Goal: Navigation & Orientation: Find specific page/section

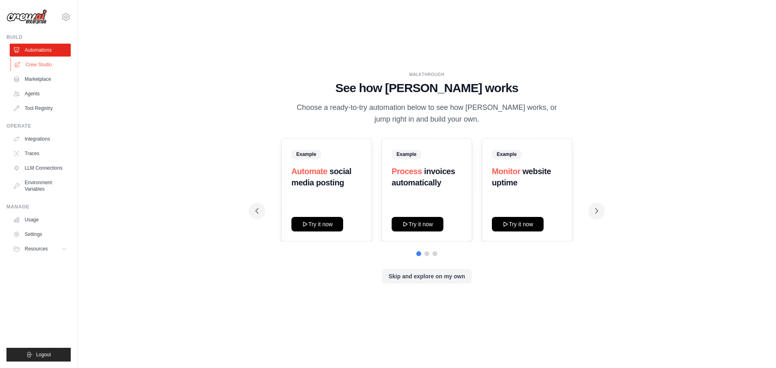
click at [23, 60] on link "Crew Studio" at bounding box center [41, 64] width 61 height 13
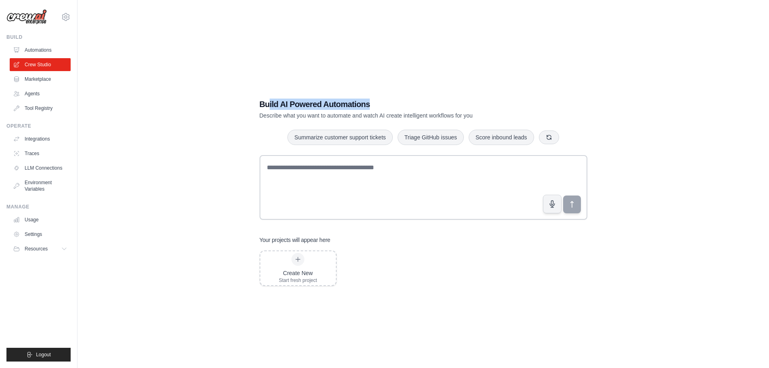
drag, startPoint x: 270, startPoint y: 103, endPoint x: 454, endPoint y: 105, distance: 184.6
click at [454, 105] on h1 "Build AI Powered Automations" at bounding box center [395, 104] width 271 height 11
click at [32, 166] on link "LLM Connections" at bounding box center [41, 168] width 61 height 13
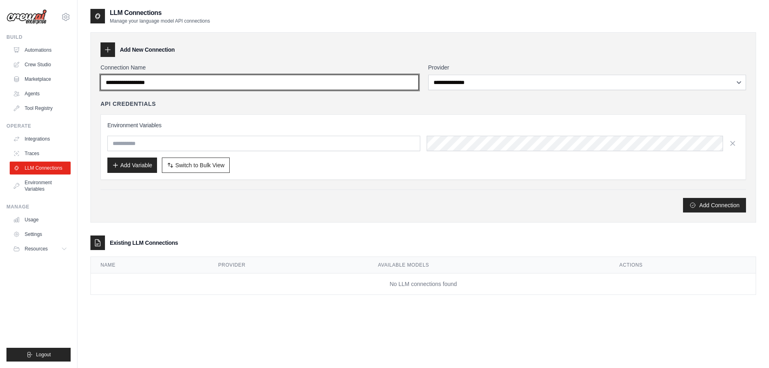
click at [195, 82] on input "Connection Name" at bounding box center [260, 82] width 318 height 15
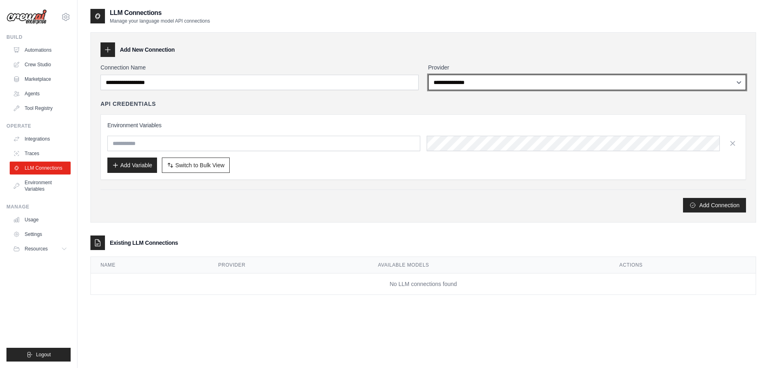
click at [450, 82] on select "**********" at bounding box center [588, 82] width 318 height 15
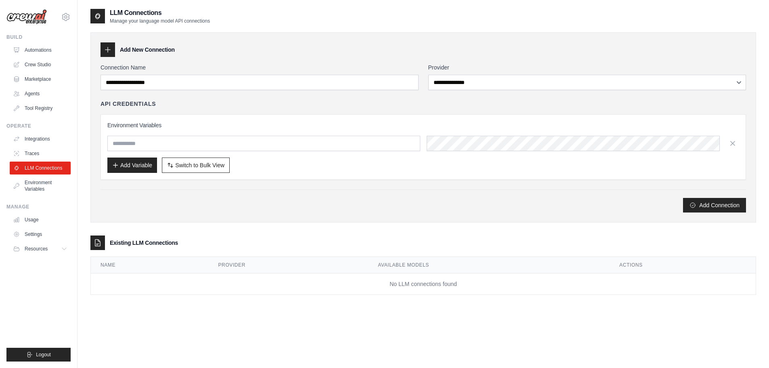
click at [392, 44] on div "Add New Connection" at bounding box center [424, 49] width 646 height 15
click at [116, 51] on div "Add New Connection" at bounding box center [424, 49] width 646 height 15
drag, startPoint x: 387, startPoint y: 282, endPoint x: 536, endPoint y: 286, distance: 149.1
click at [536, 286] on td "No LLM connections found" at bounding box center [423, 283] width 665 height 21
click at [536, 287] on td "No LLM connections found" at bounding box center [423, 283] width 665 height 21
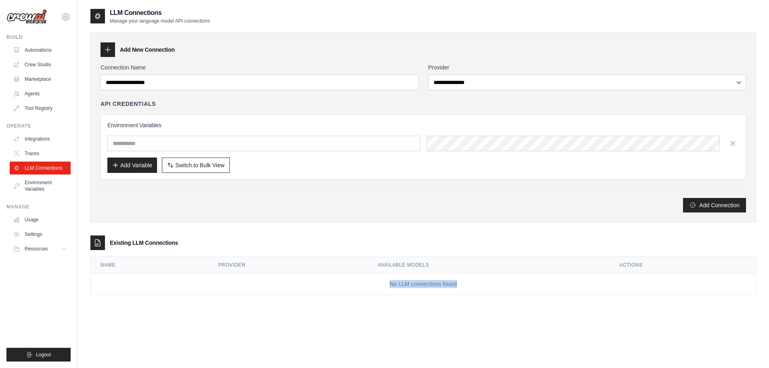
drag, startPoint x: 179, startPoint y: 19, endPoint x: 287, endPoint y: 19, distance: 107.4
click at [286, 19] on div "LLM Connections Manage your language model API connections" at bounding box center [423, 16] width 666 height 16
click at [287, 19] on div "LLM Connections Manage your language model API connections" at bounding box center [423, 16] width 666 height 16
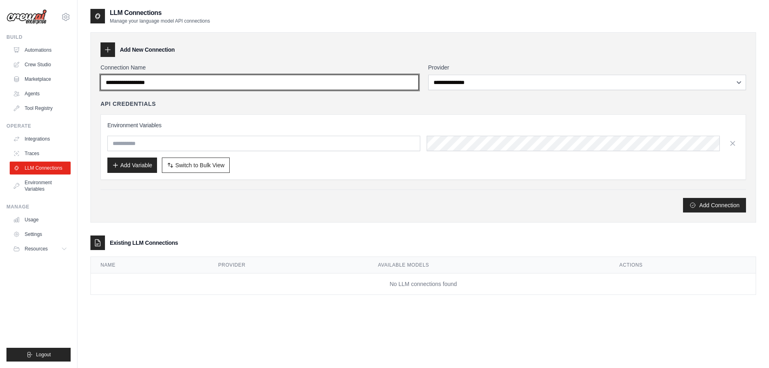
click at [215, 82] on input "Connection Name" at bounding box center [260, 82] width 318 height 15
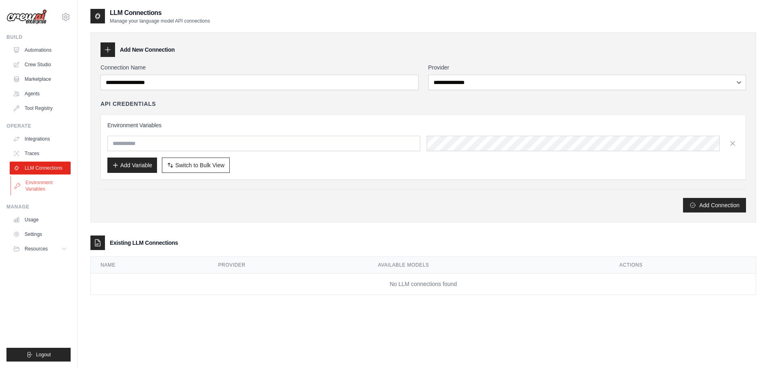
click at [45, 182] on link "Environment Variables" at bounding box center [41, 185] width 61 height 19
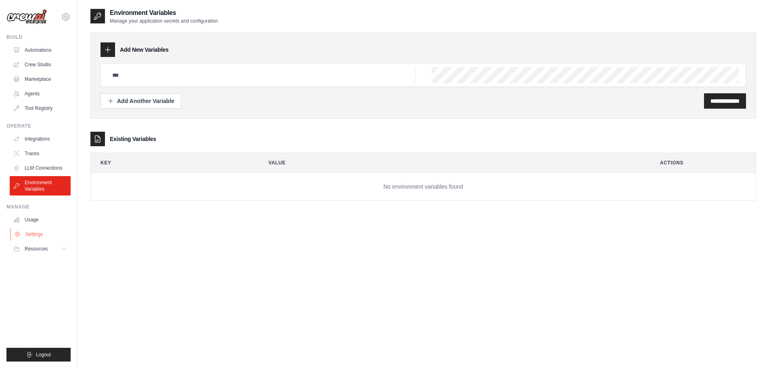
click at [34, 231] on link "Settings" at bounding box center [41, 234] width 61 height 13
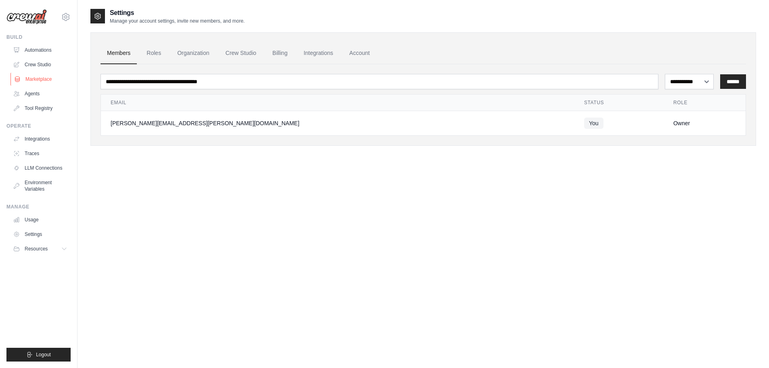
click at [48, 76] on link "Marketplace" at bounding box center [41, 79] width 61 height 13
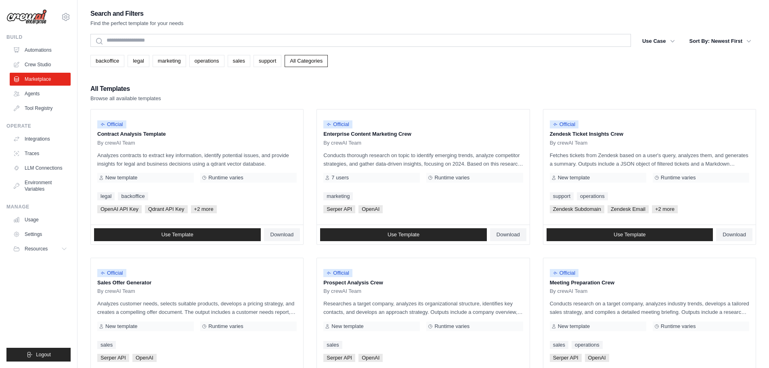
click at [49, 57] on ul "Automations Crew Studio Marketplace Agents Tool Registry" at bounding box center [40, 79] width 61 height 71
click at [45, 63] on link "Crew Studio" at bounding box center [41, 64] width 61 height 13
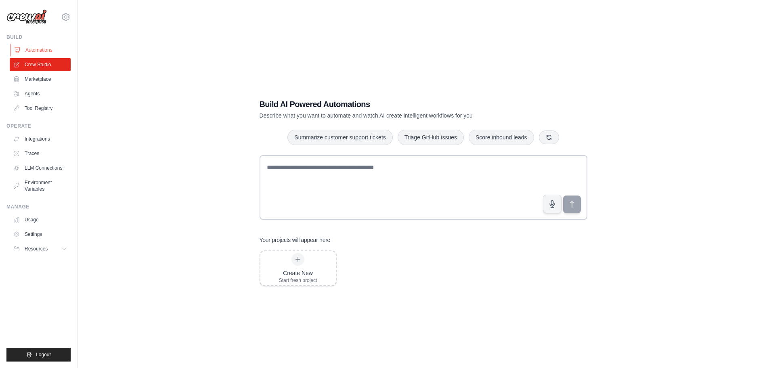
click at [51, 49] on link "Automations" at bounding box center [41, 50] width 61 height 13
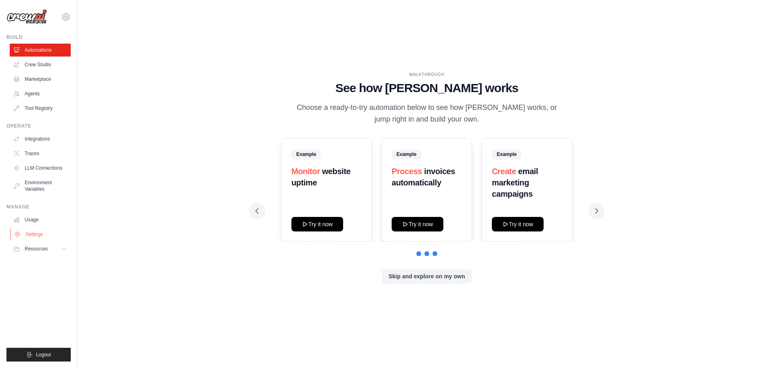
click at [41, 233] on link "Settings" at bounding box center [41, 234] width 61 height 13
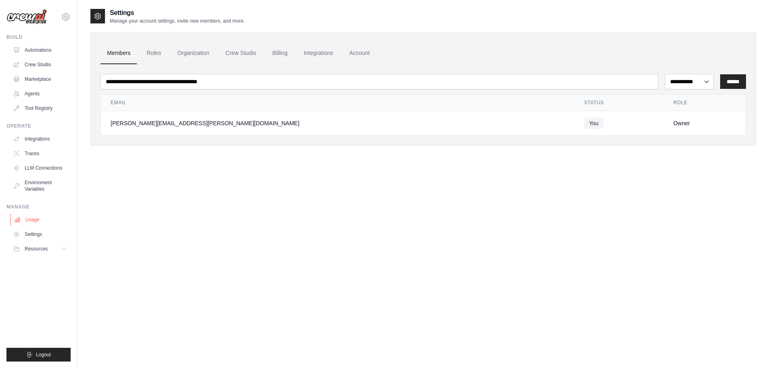
click at [28, 213] on link "Usage" at bounding box center [41, 219] width 61 height 13
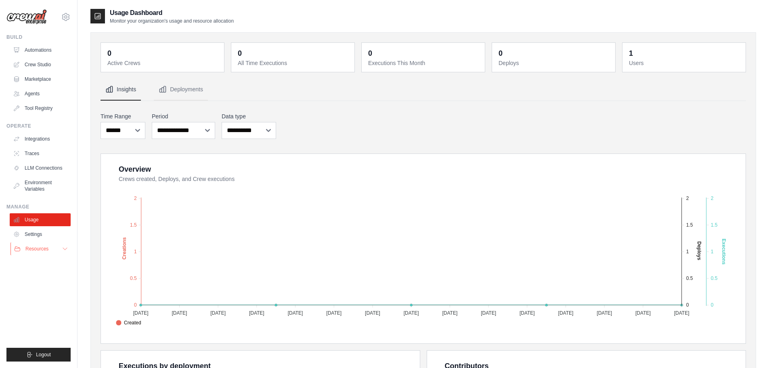
click at [47, 251] on span "Resources" at bounding box center [36, 249] width 23 height 6
click at [45, 235] on link "Settings" at bounding box center [41, 234] width 61 height 13
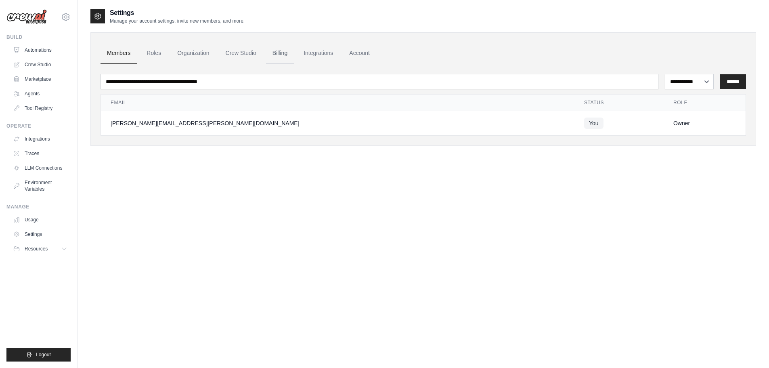
click at [288, 55] on link "Billing" at bounding box center [280, 53] width 28 height 22
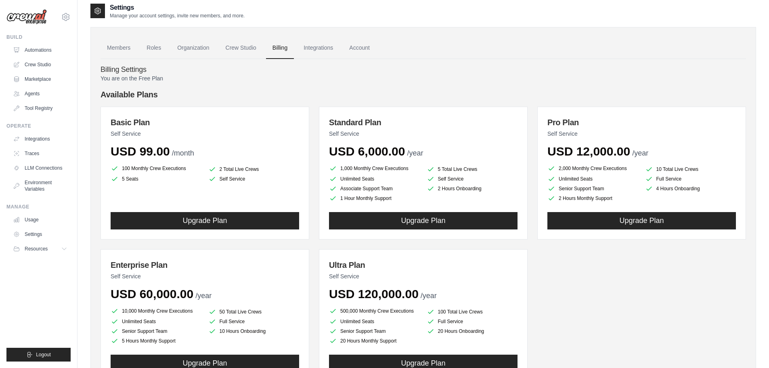
scroll to position [40, 0]
